Goal: Task Accomplishment & Management: Manage account settings

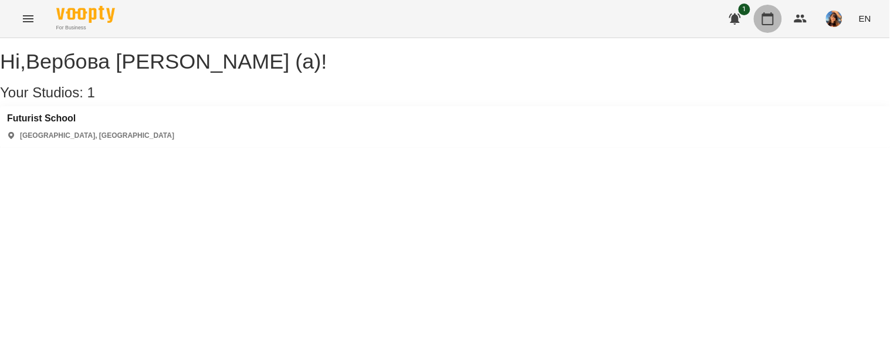
click at [763, 28] on button "button" at bounding box center [768, 19] width 28 height 28
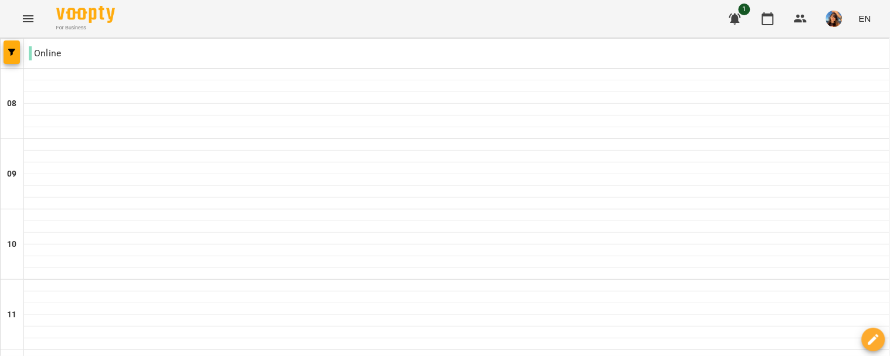
scroll to position [685, 0]
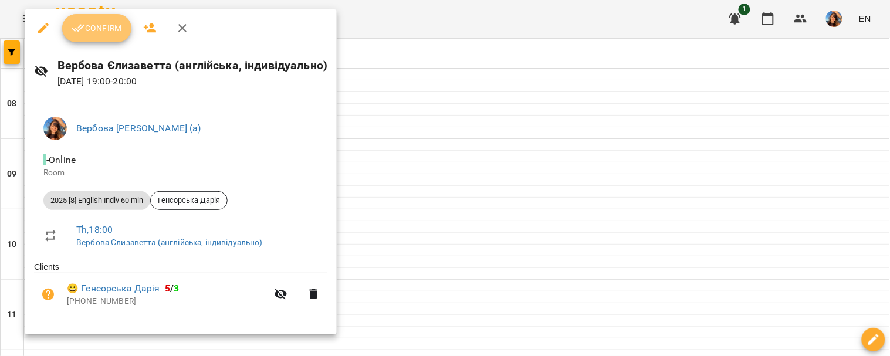
click at [124, 22] on button "Confirm" at bounding box center [96, 28] width 69 height 28
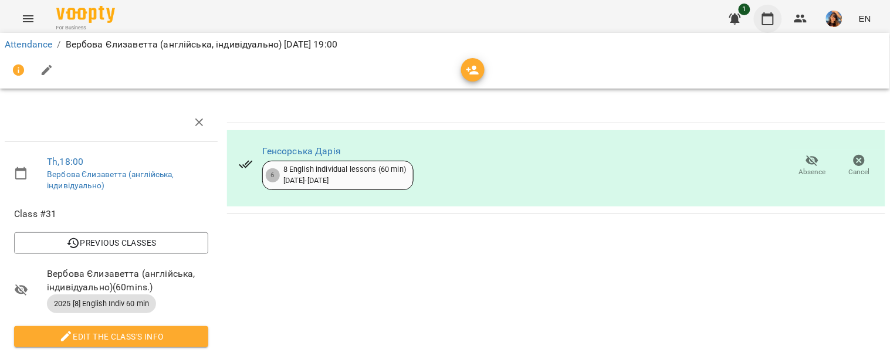
click at [777, 14] on button "button" at bounding box center [768, 19] width 28 height 28
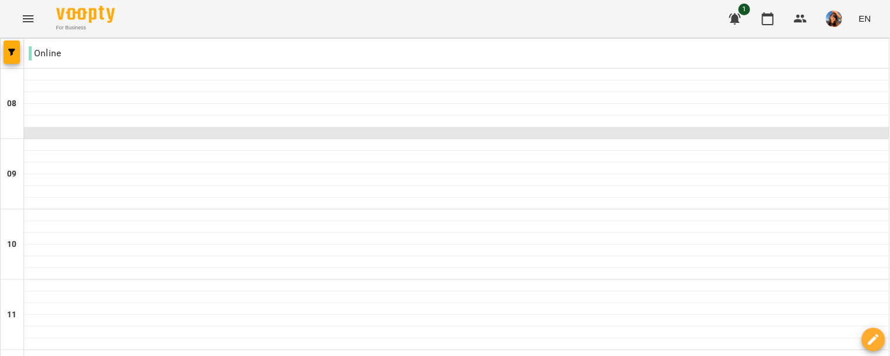
scroll to position [797, 0]
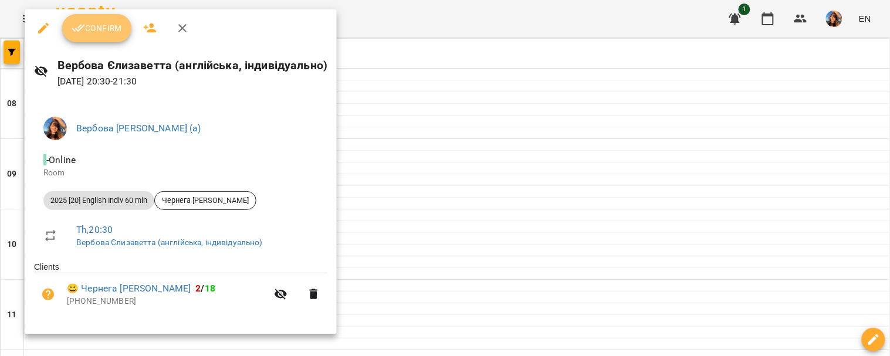
click at [83, 25] on icon "button" at bounding box center [79, 28] width 14 height 14
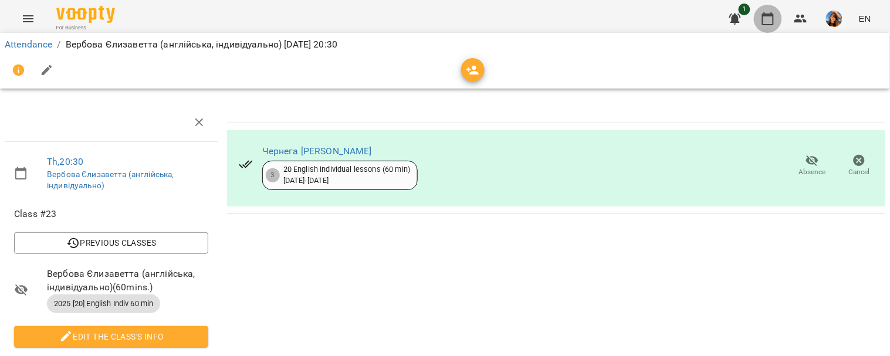
click at [774, 26] on button "button" at bounding box center [768, 19] width 28 height 28
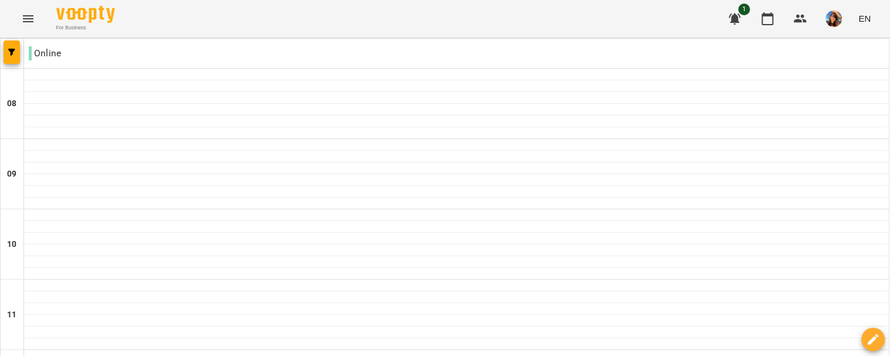
scroll to position [846, 0]
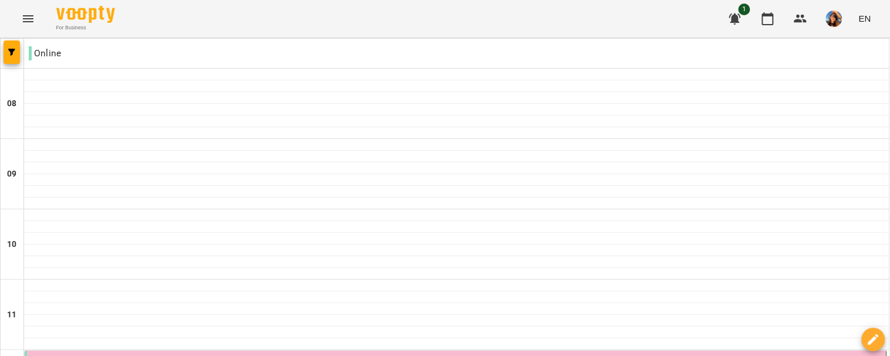
scroll to position [718, 0]
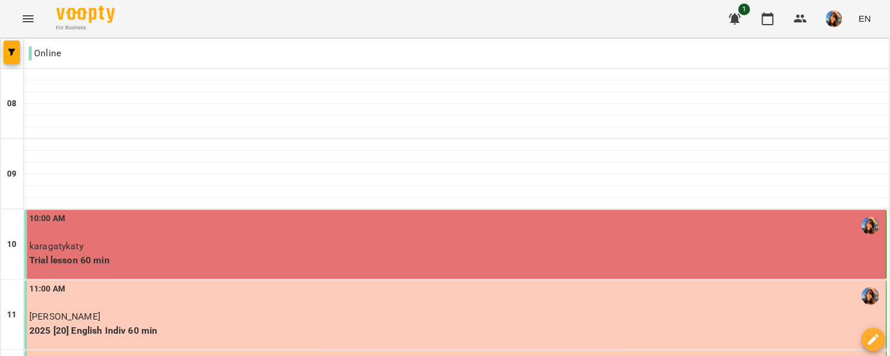
scroll to position [753, 0]
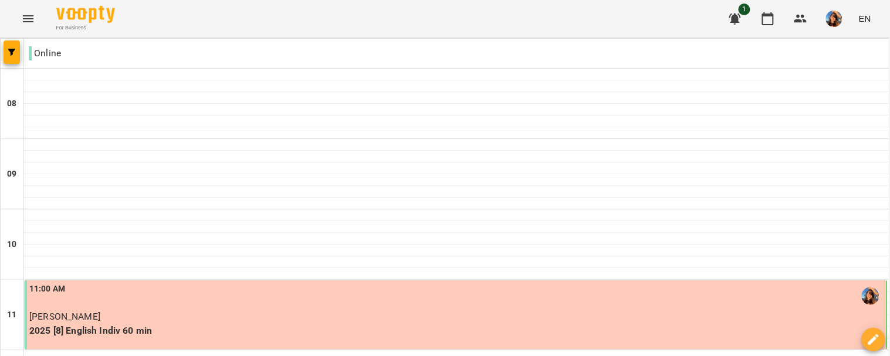
scroll to position [757, 0]
type input "**********"
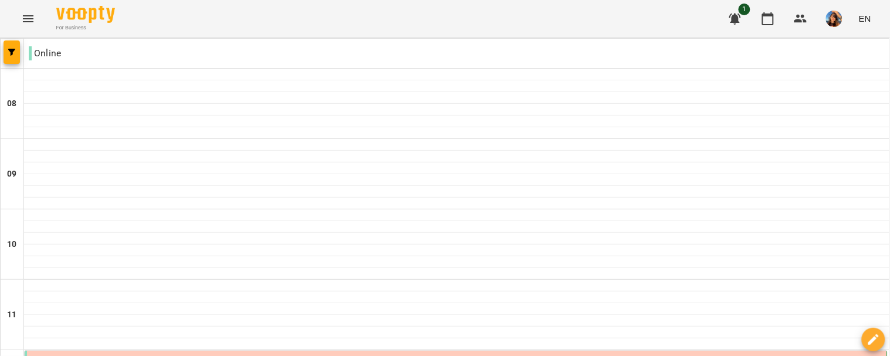
scroll to position [846, 0]
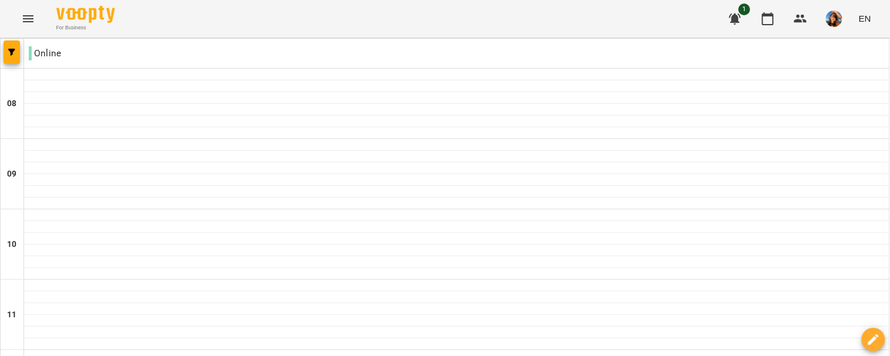
scroll to position [813, 0]
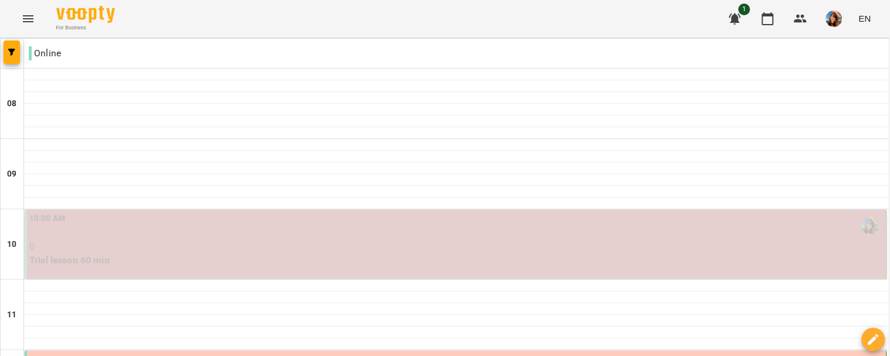
scroll to position [846, 0]
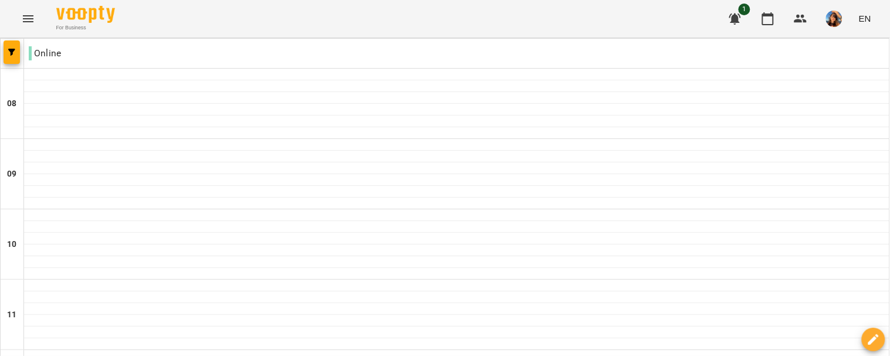
type input "**********"
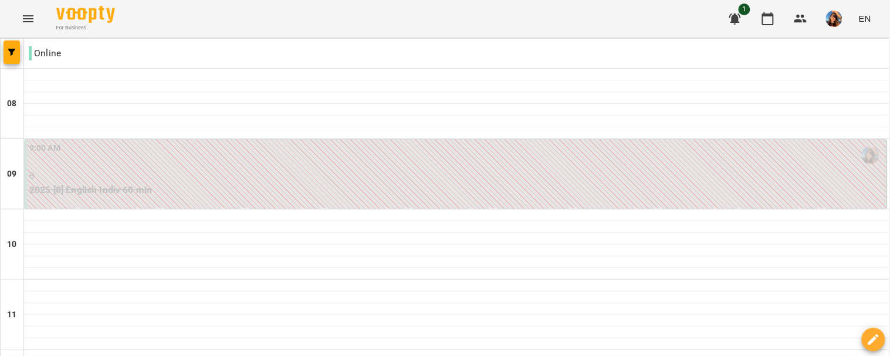
click at [419, 168] on div "9:00 AM" at bounding box center [456, 155] width 855 height 27
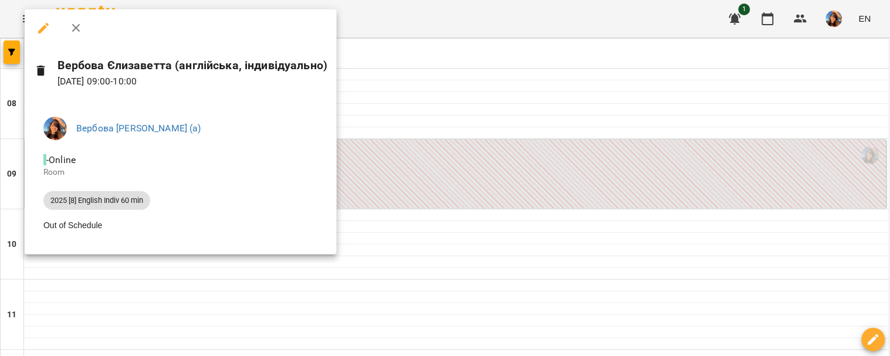
click at [368, 59] on div at bounding box center [445, 178] width 890 height 356
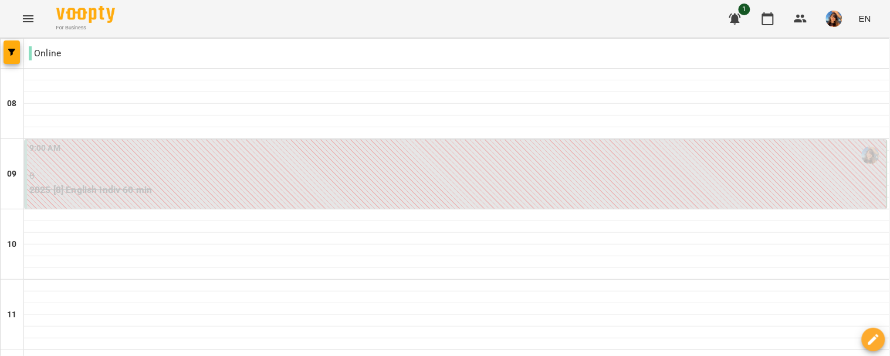
scroll to position [759, 0]
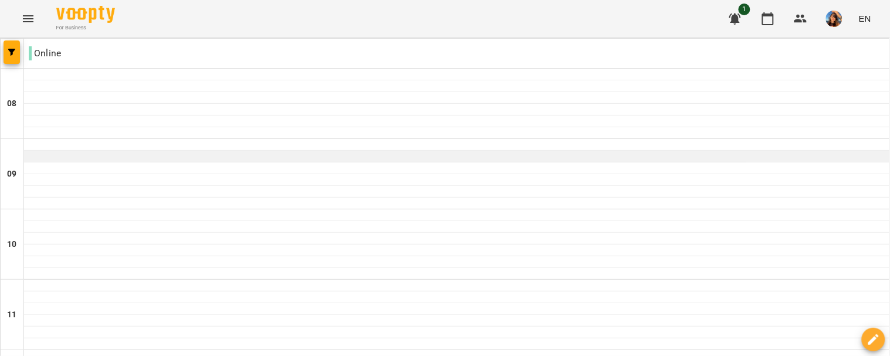
scroll to position [837, 0]
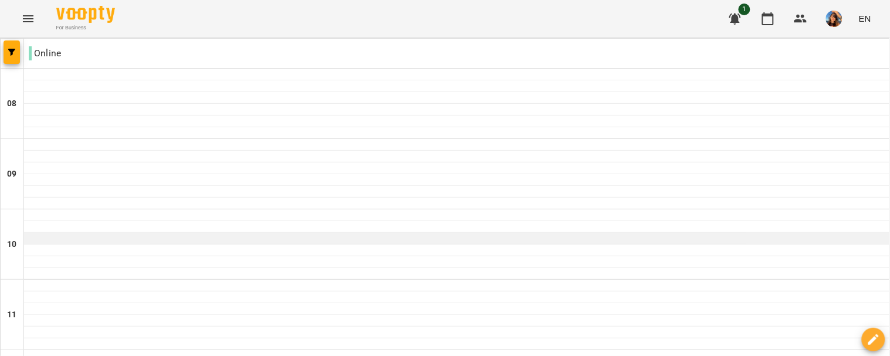
scroll to position [451, 0]
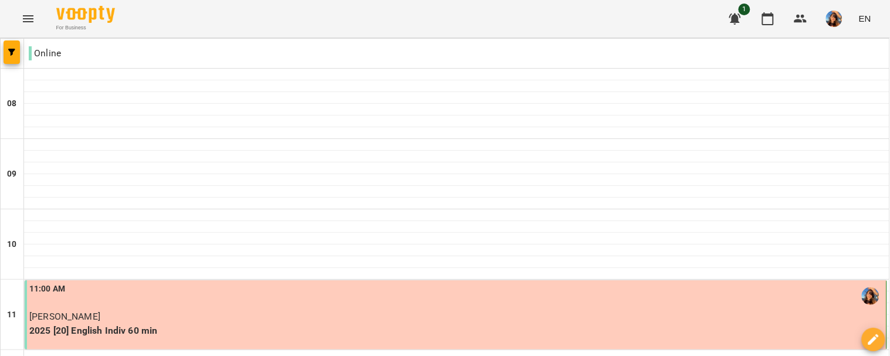
scroll to position [293, 0]
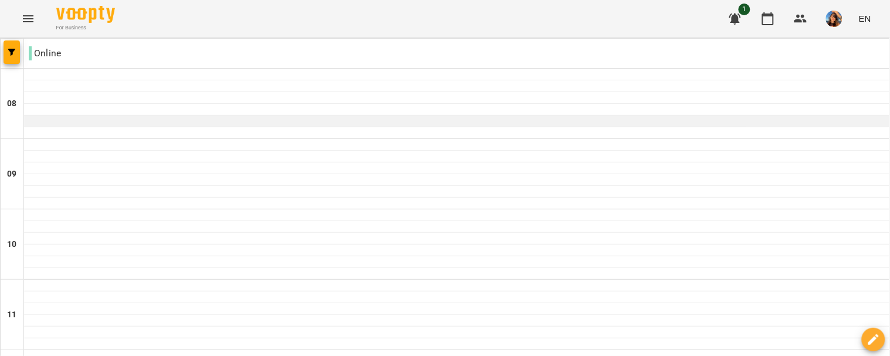
scroll to position [818, 0]
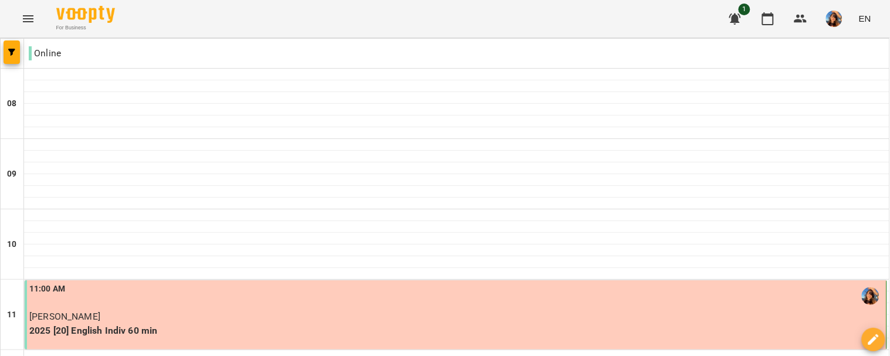
scroll to position [819, 0]
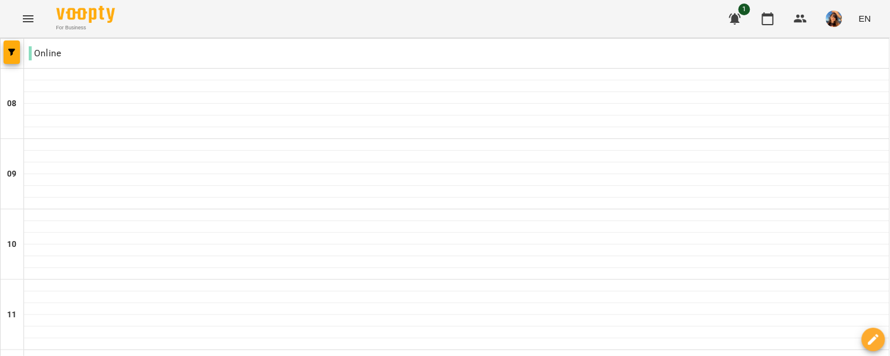
scroll to position [846, 0]
type input "**********"
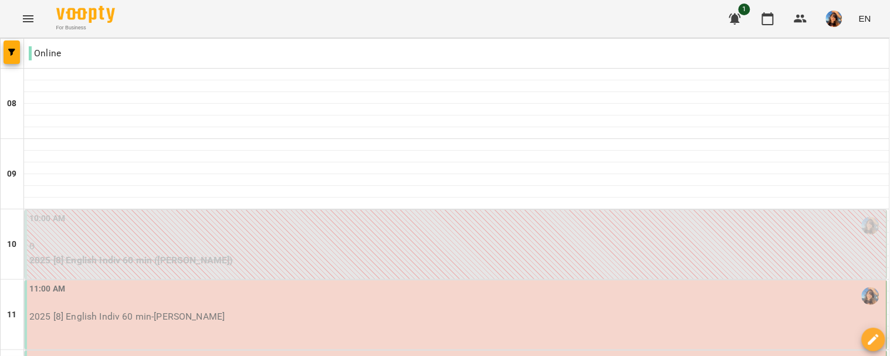
type input "**********"
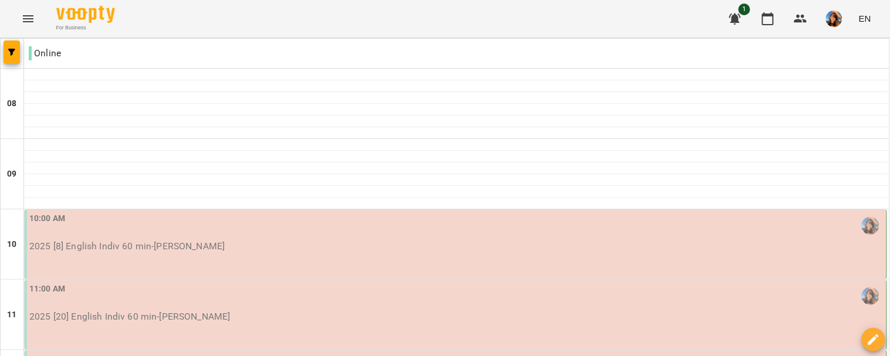
scroll to position [1, 0]
type input "**********"
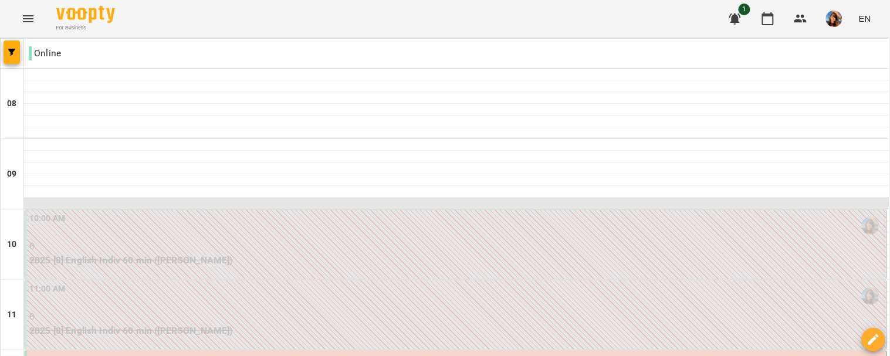
scroll to position [134, 0]
